Goal: Transaction & Acquisition: Purchase product/service

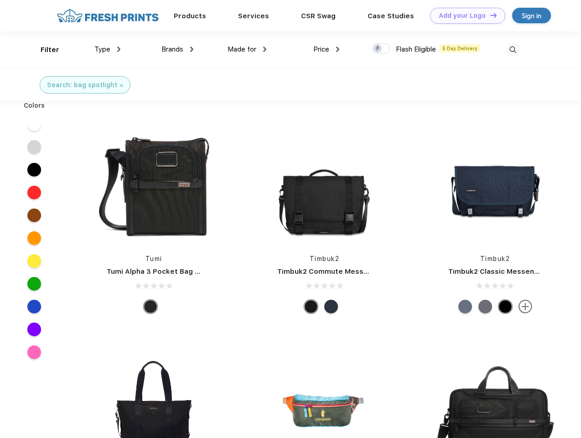
scroll to position [0, 0]
click at [464, 16] on link "Add your Logo Design Tool" at bounding box center [467, 16] width 75 height 16
click at [0, 0] on div "Design Tool" at bounding box center [0, 0] width 0 height 0
click at [489, 15] on link "Add your Logo Design Tool" at bounding box center [467, 16] width 75 height 16
click at [44, 50] on div "Filter" at bounding box center [50, 50] width 19 height 10
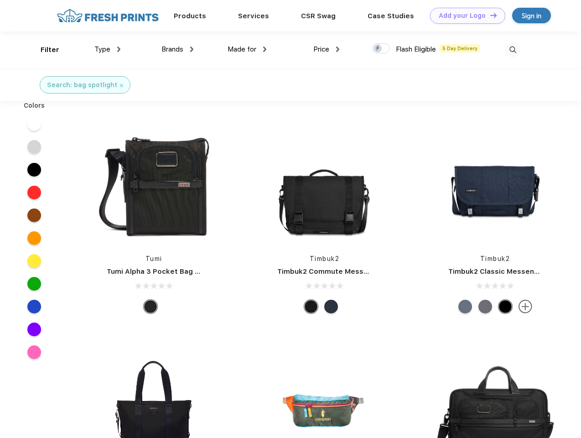
click at [108, 49] on span "Type" at bounding box center [102, 49] width 16 height 8
click at [177, 49] on span "Brands" at bounding box center [172, 49] width 22 height 8
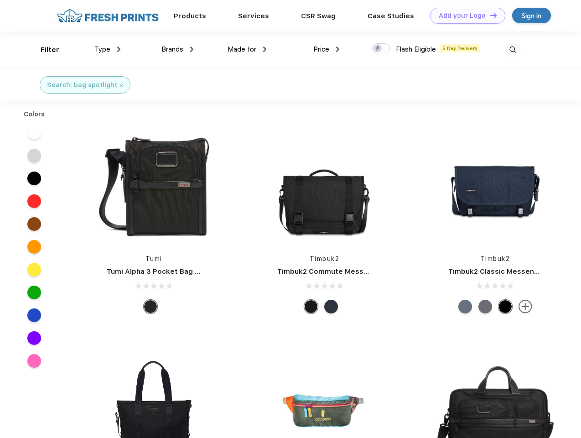
click at [247, 49] on span "Made for" at bounding box center [241, 49] width 29 height 8
click at [326, 49] on span "Price" at bounding box center [321, 49] width 16 height 8
click at [381, 49] on div at bounding box center [381, 48] width 18 height 10
click at [378, 49] on input "checkbox" at bounding box center [375, 46] width 6 height 6
click at [512, 50] on img at bounding box center [512, 49] width 15 height 15
